Goal: Navigation & Orientation: Find specific page/section

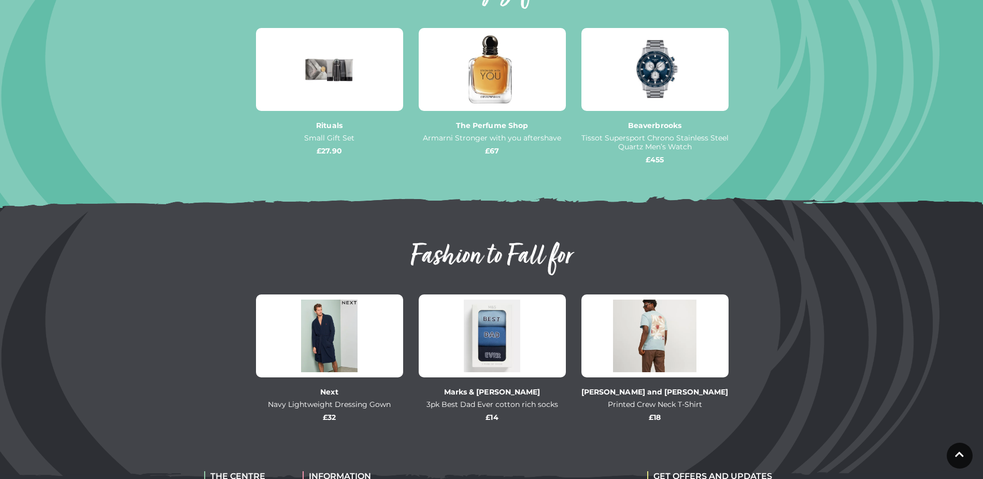
scroll to position [985, 0]
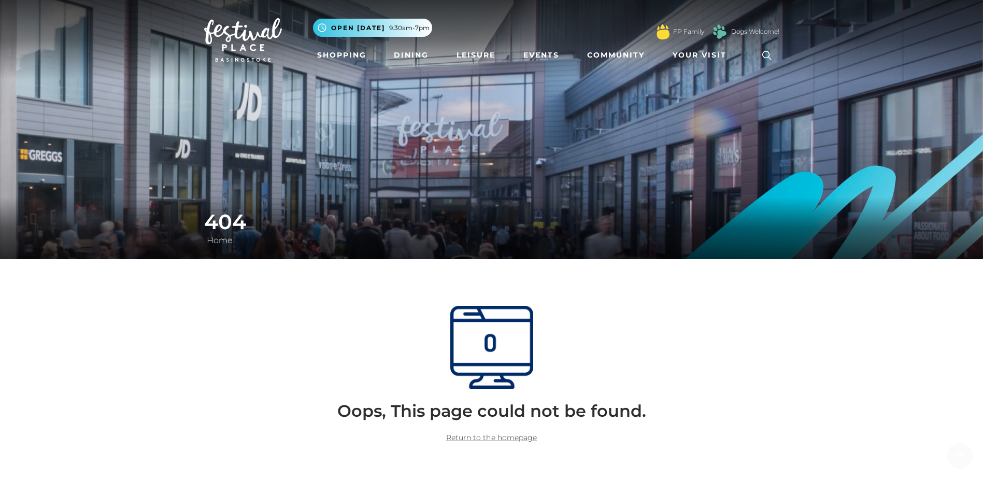
scroll to position [52, 0]
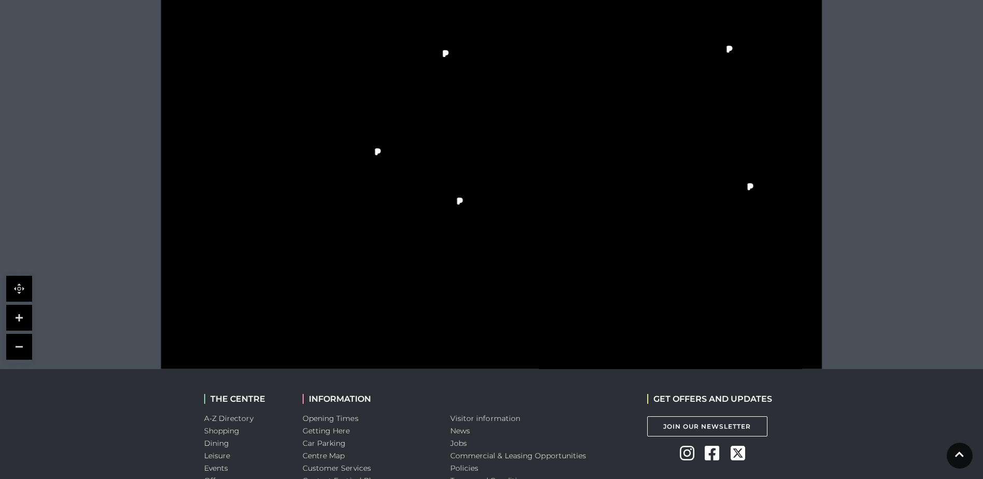
scroll to position [363, 0]
